Goal: Check status: Check status

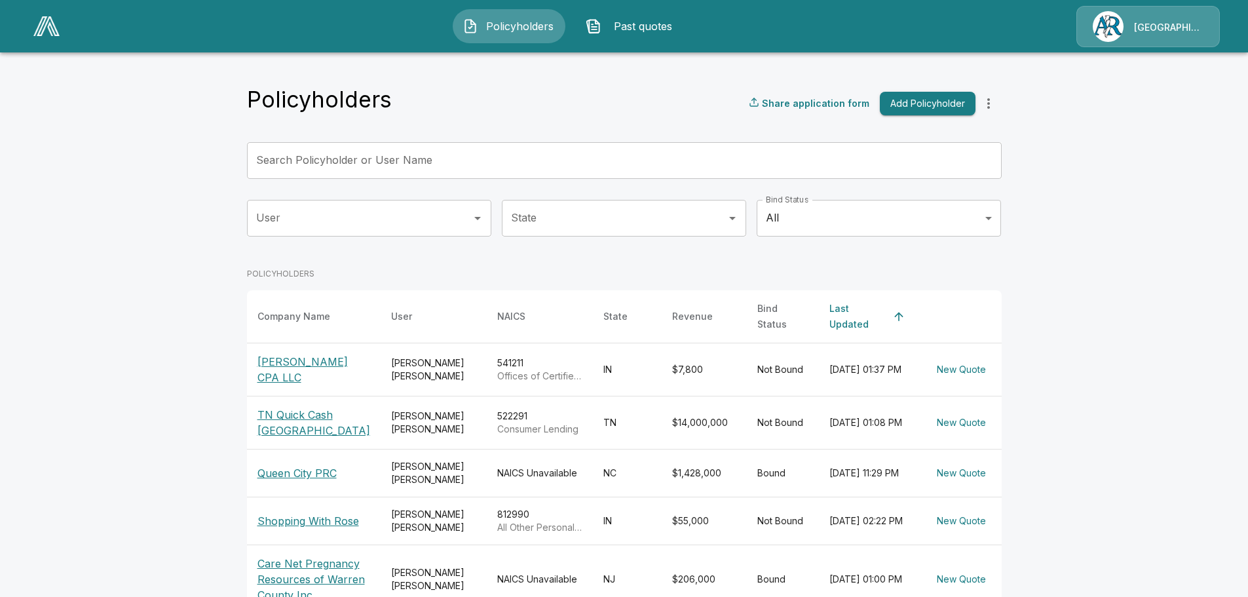
click at [284, 358] on p "[PERSON_NAME] CPA LLC" at bounding box center [313, 369] width 113 height 31
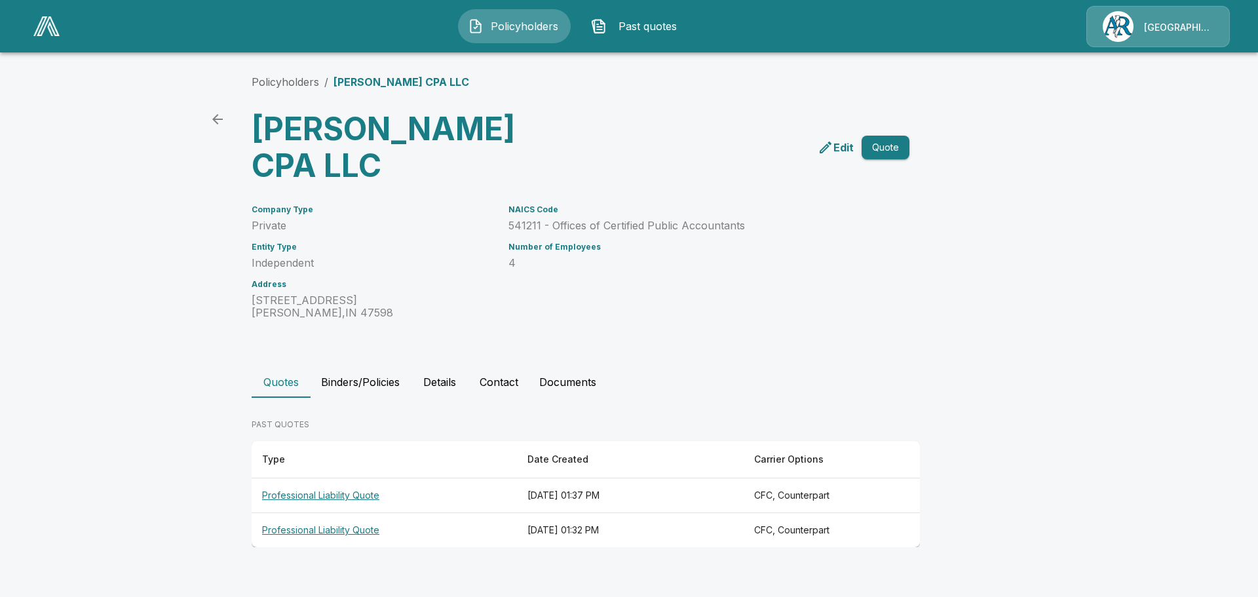
click at [310, 529] on th "Professional Liability Quote" at bounding box center [384, 530] width 265 height 35
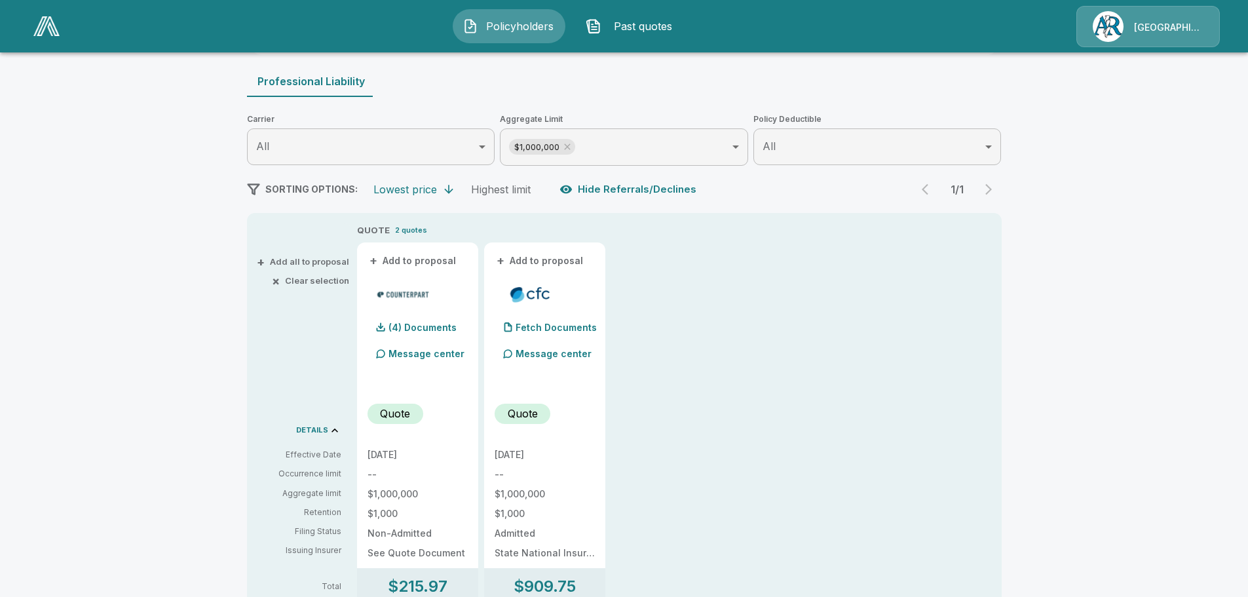
scroll to position [66, 0]
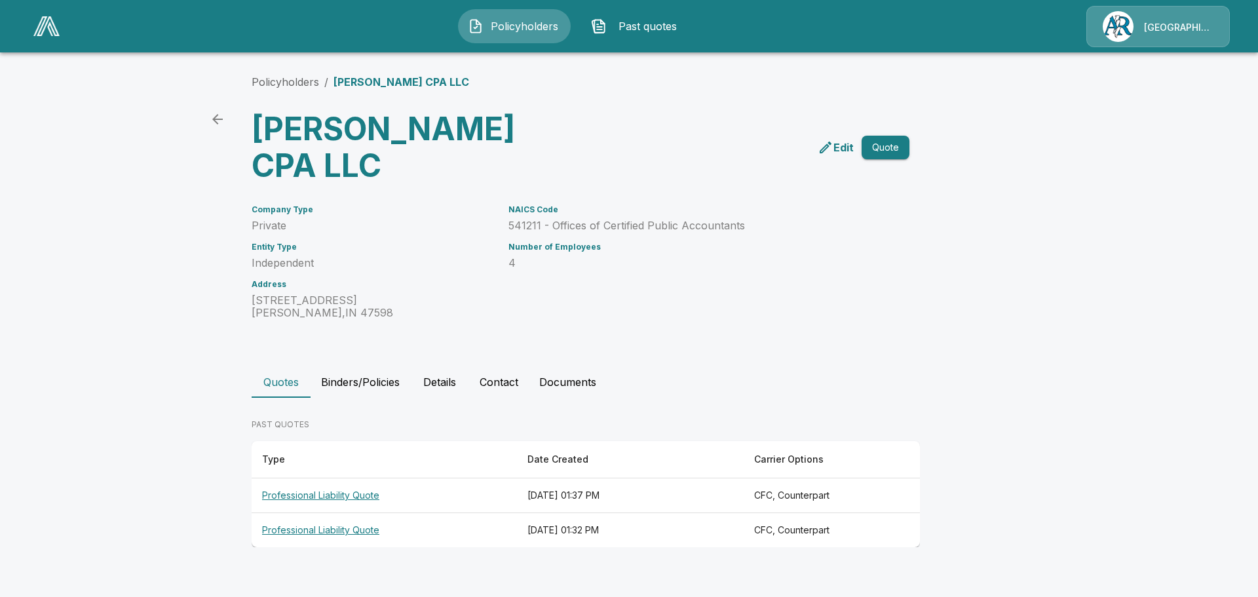
click at [319, 497] on th "Professional Liability Quote" at bounding box center [384, 495] width 265 height 35
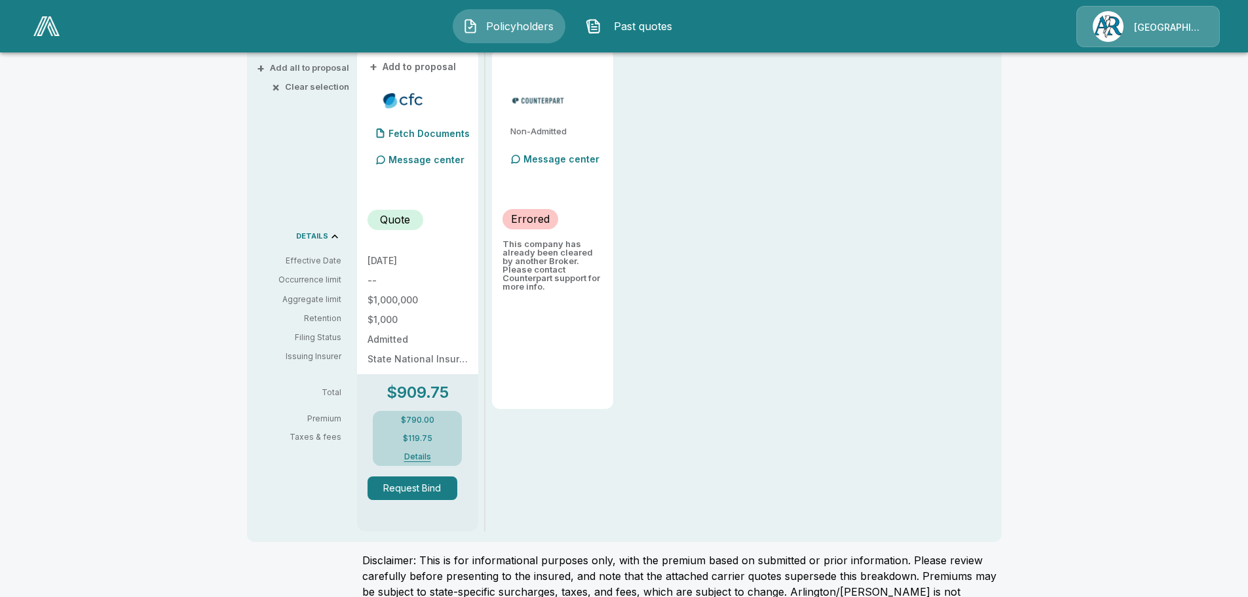
scroll to position [328, 0]
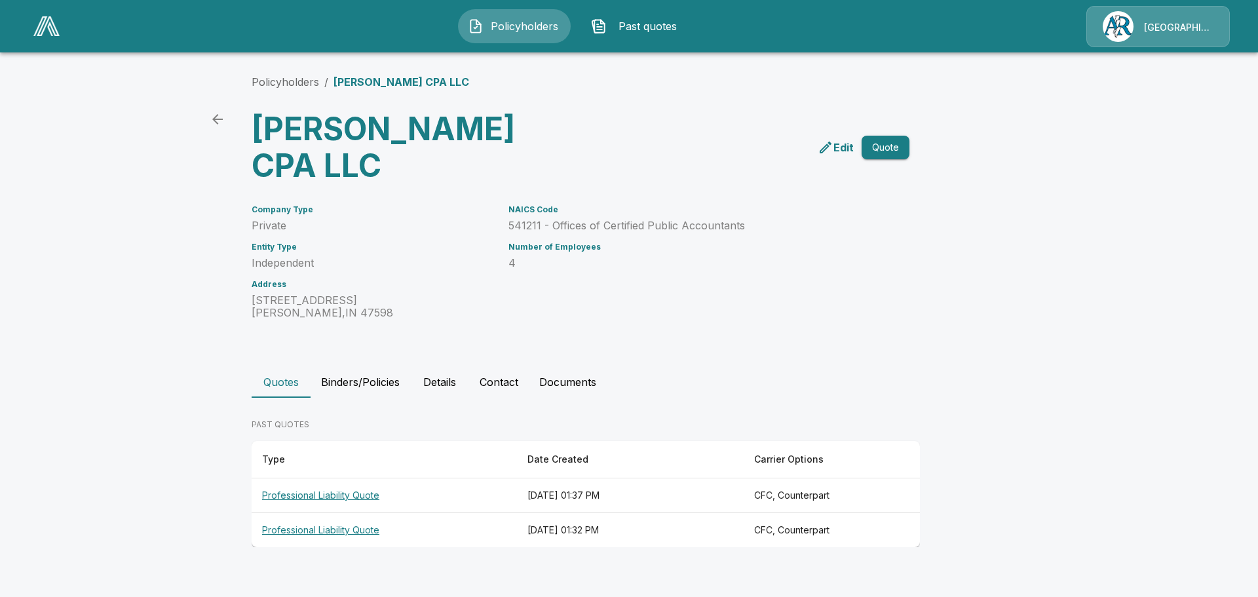
click at [313, 531] on th "Professional Liability Quote" at bounding box center [384, 530] width 265 height 35
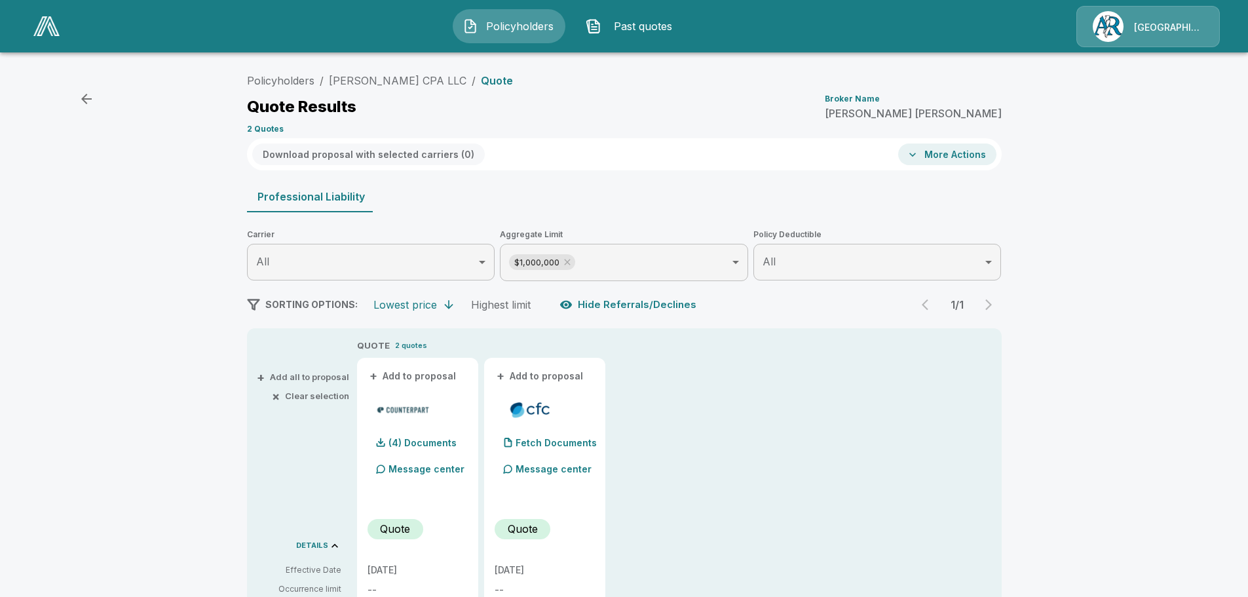
click at [795, 269] on body "Policyholders Past quotes Arlington/[PERSON_NAME] Policyholders / [PERSON_NAME]…" at bounding box center [624, 478] width 1248 height 956
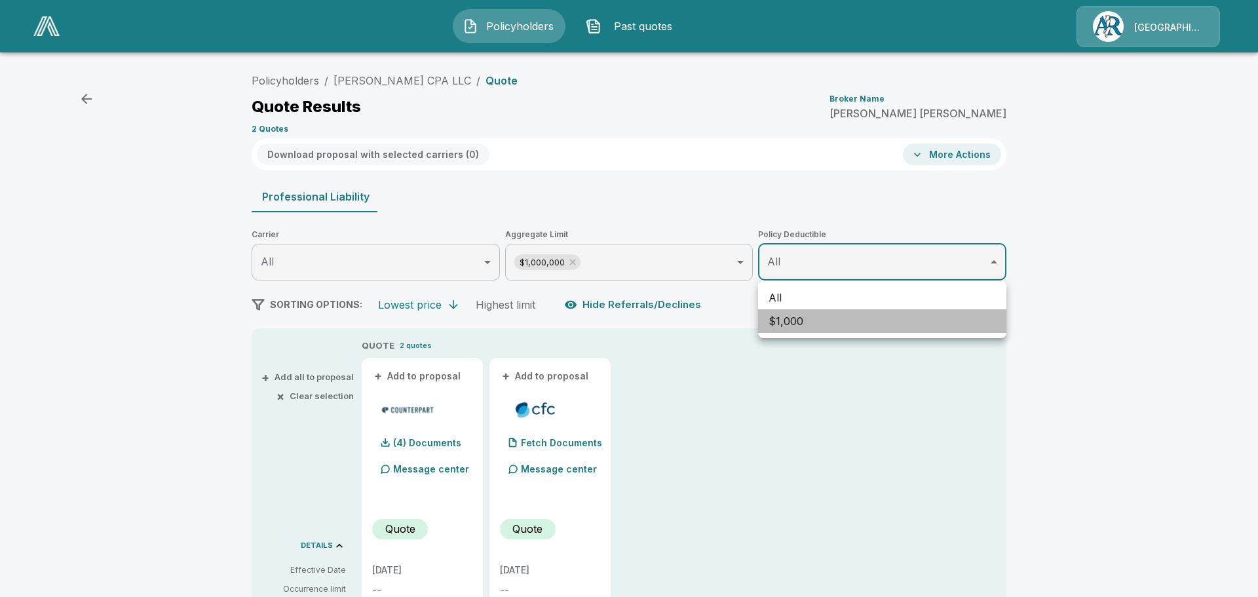
click at [793, 329] on li "$1,000" at bounding box center [882, 321] width 248 height 24
type input "****"
click at [748, 446] on div at bounding box center [629, 298] width 1258 height 597
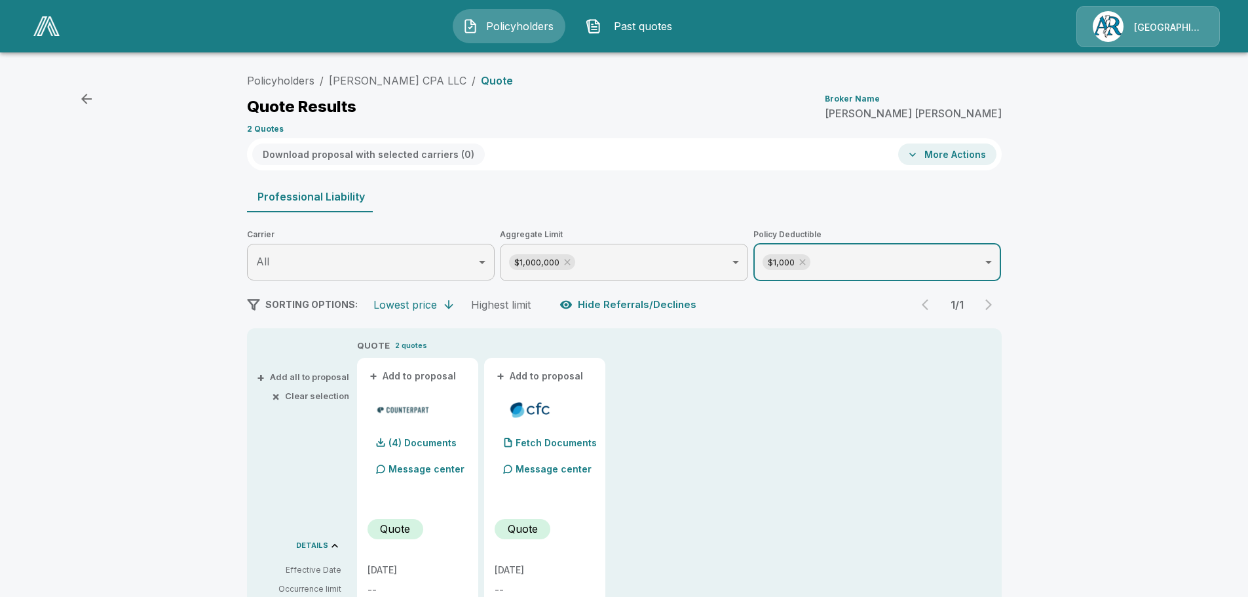
scroll to position [262, 0]
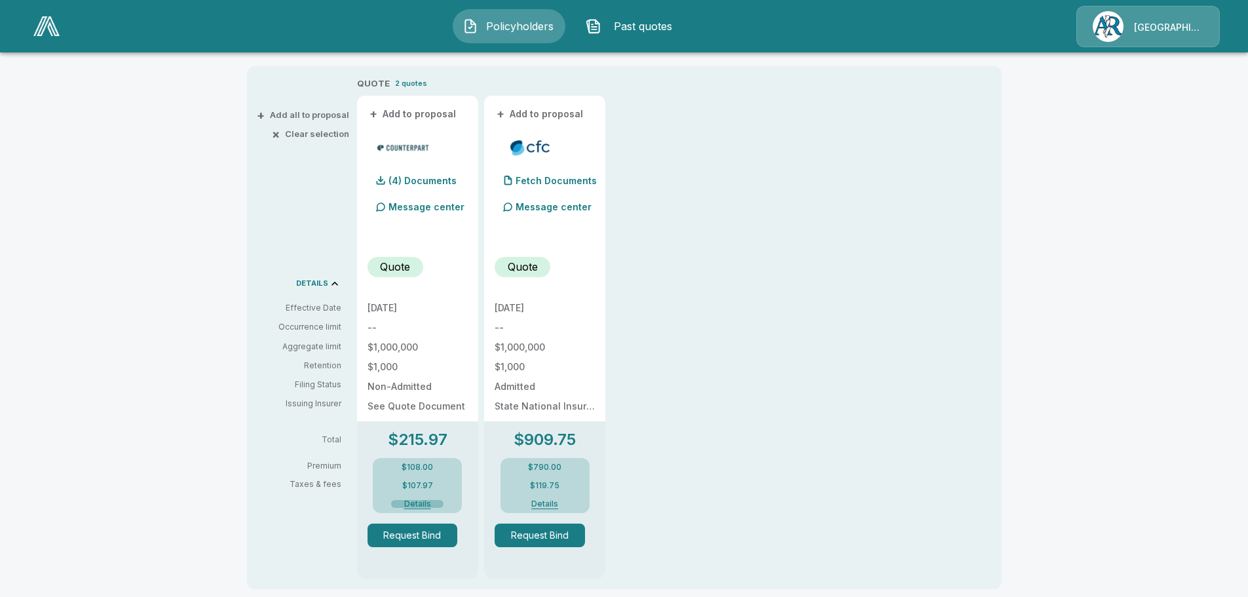
click at [423, 505] on button "Details" at bounding box center [417, 504] width 52 height 8
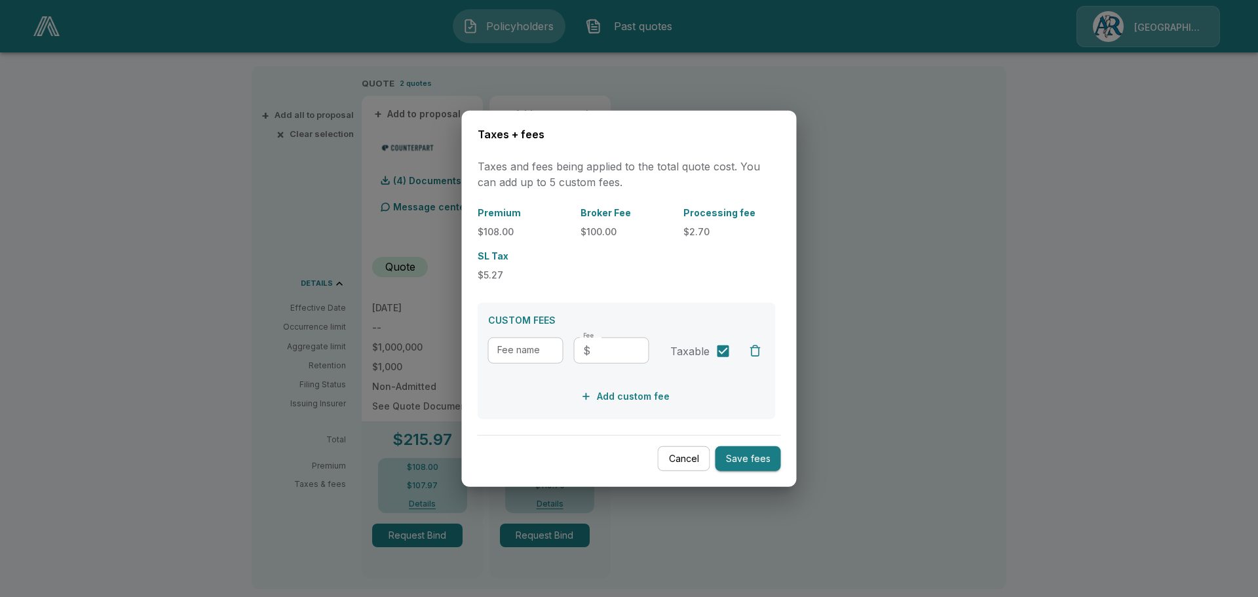
click at [683, 469] on button "Cancel" at bounding box center [684, 459] width 52 height 26
